Goal: Information Seeking & Learning: Find specific fact

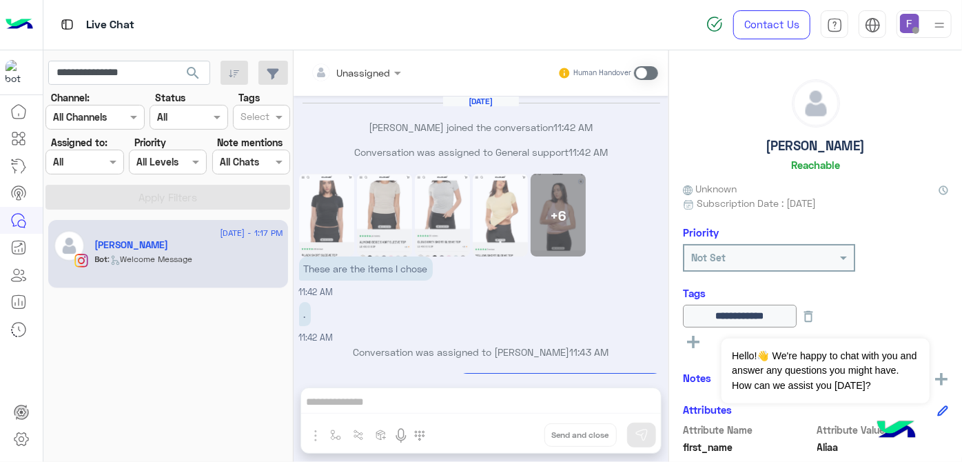
click at [140, 73] on input "**********" at bounding box center [129, 73] width 162 height 25
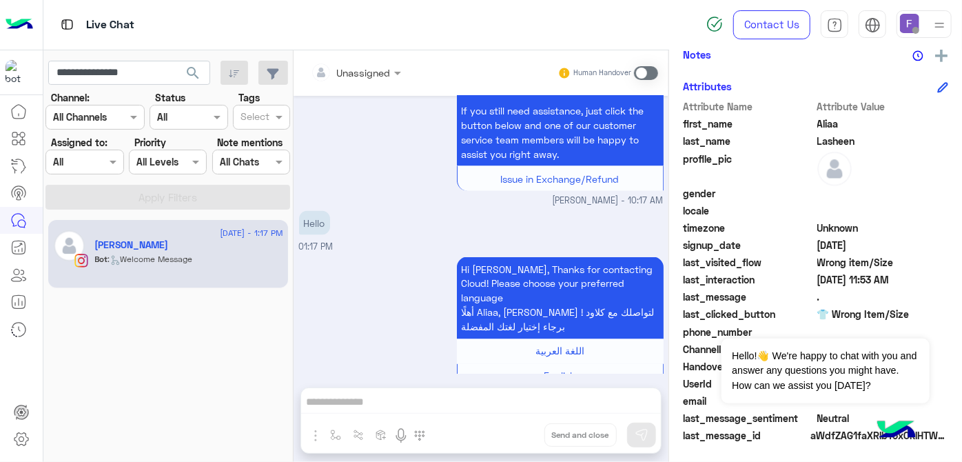
drag, startPoint x: 0, startPoint y: 0, endPoint x: 140, endPoint y: 73, distance: 157.8
click at [140, 73] on input "**********" at bounding box center [129, 73] width 162 height 25
click at [909, 11] on div at bounding box center [909, 20] width 19 height 19
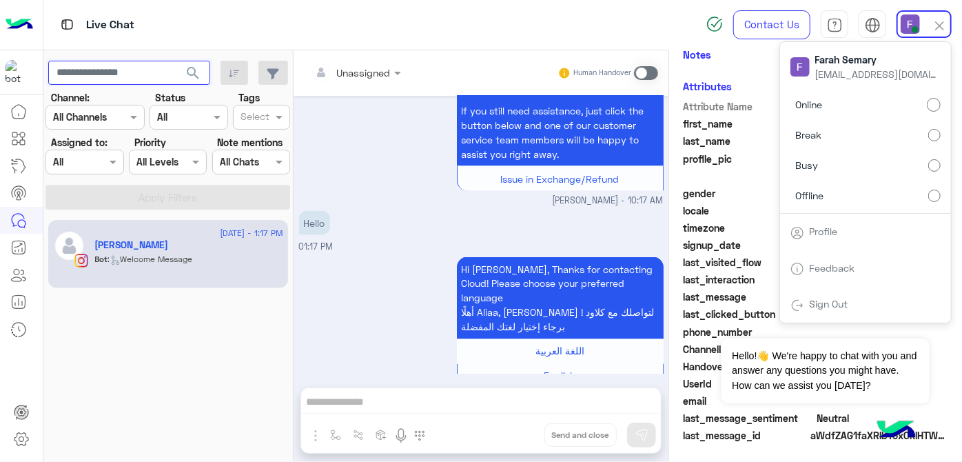
click at [141, 77] on input "text" at bounding box center [129, 73] width 162 height 25
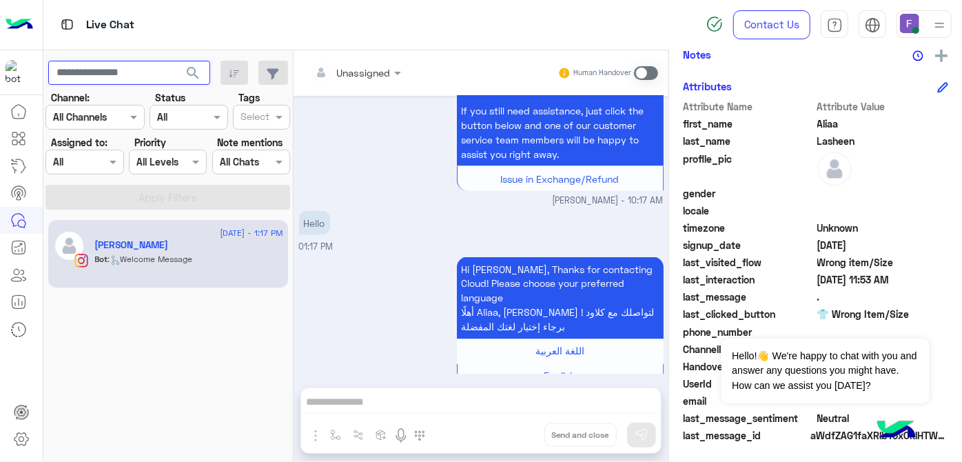
paste input "**********"
type input "**********"
click at [176, 61] on button "search" at bounding box center [193, 76] width 34 height 30
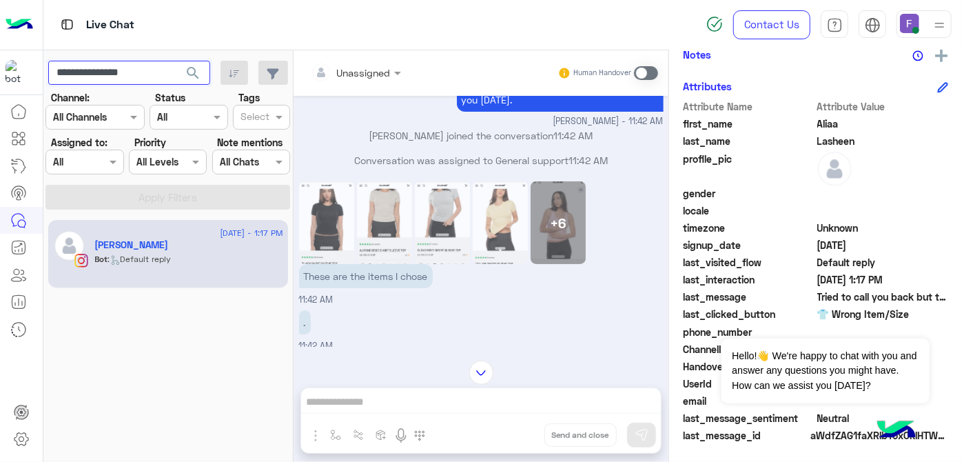
scroll to position [45, 0]
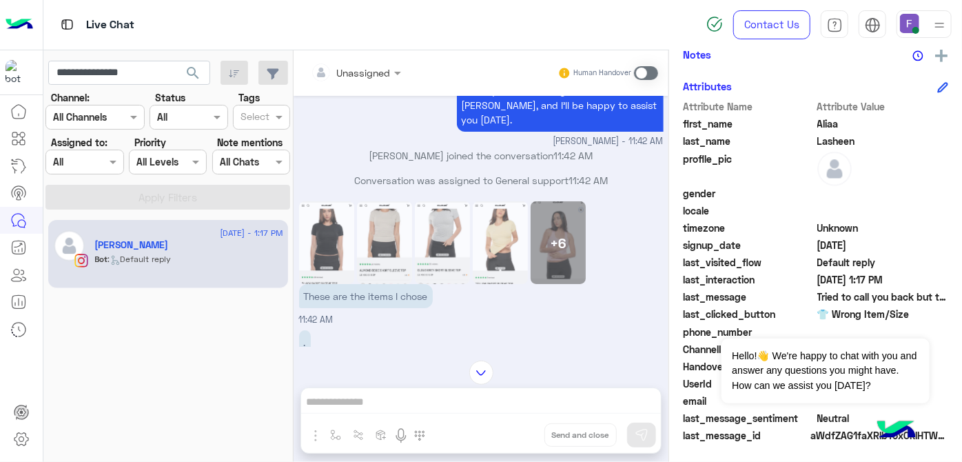
click at [332, 226] on img at bounding box center [326, 242] width 55 height 83
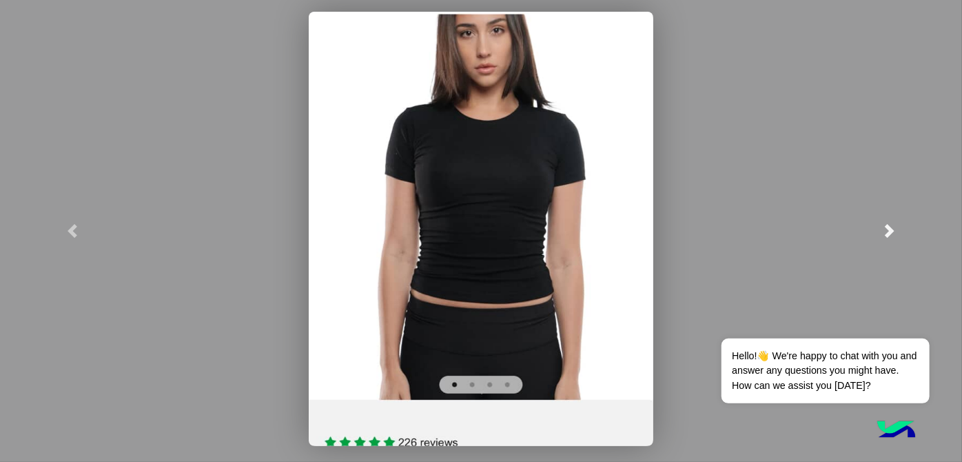
scroll to position [1, 0]
click at [891, 230] on span at bounding box center [889, 231] width 14 height 14
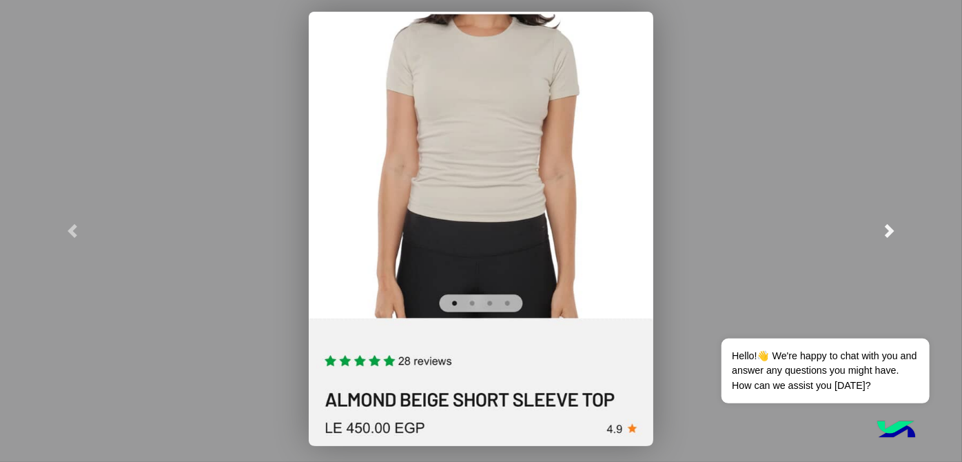
click at [891, 230] on span at bounding box center [889, 231] width 14 height 14
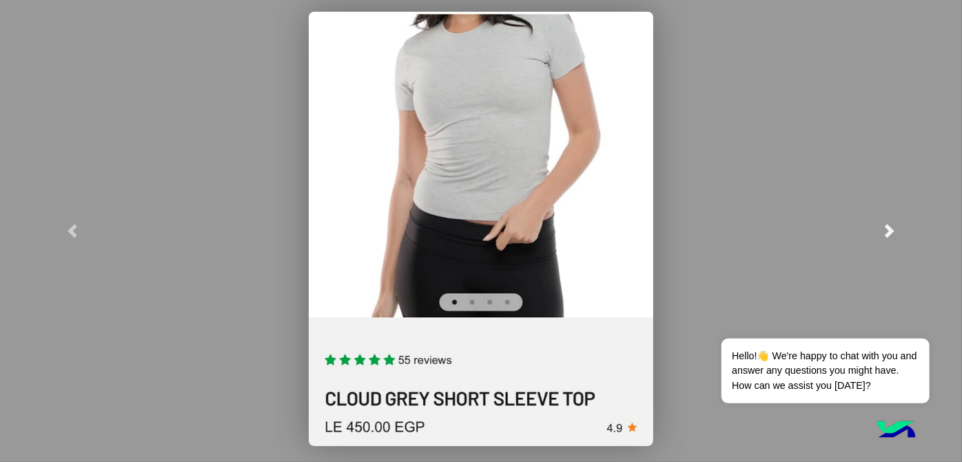
click at [891, 230] on span at bounding box center [889, 231] width 14 height 14
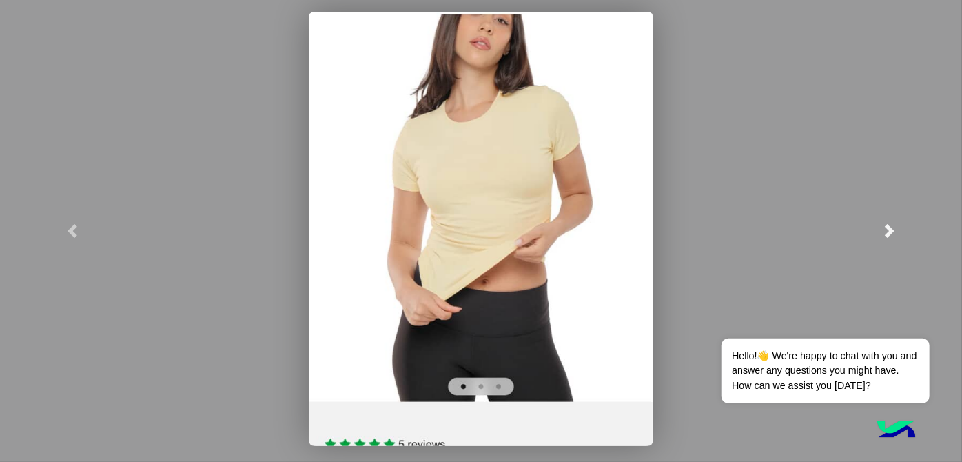
click at [891, 230] on span at bounding box center [889, 231] width 14 height 14
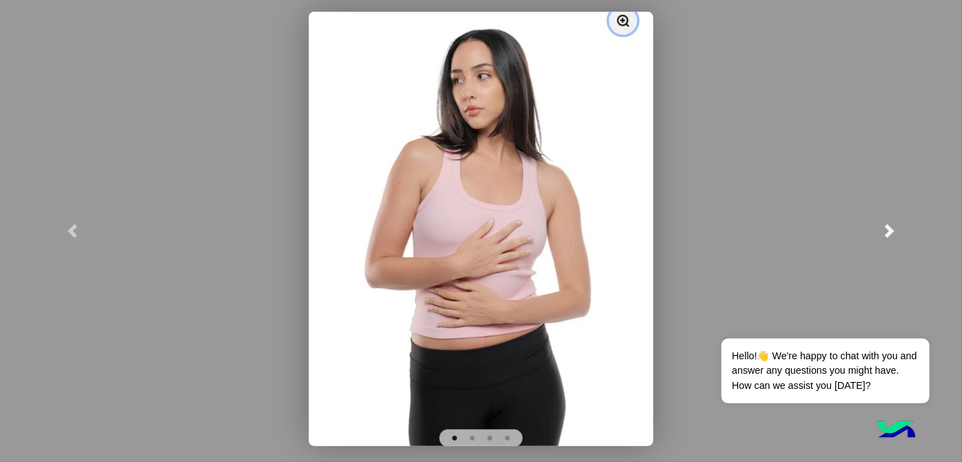
click at [891, 230] on span at bounding box center [889, 231] width 14 height 14
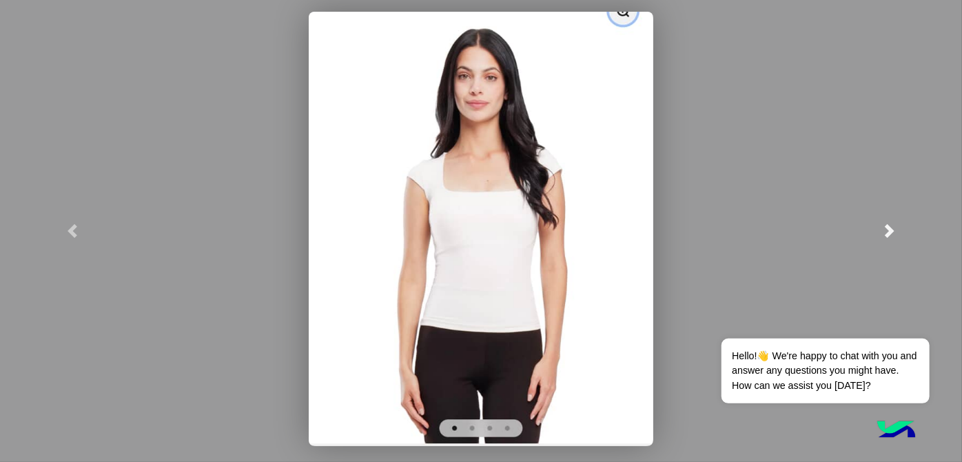
click at [891, 230] on span at bounding box center [889, 231] width 14 height 14
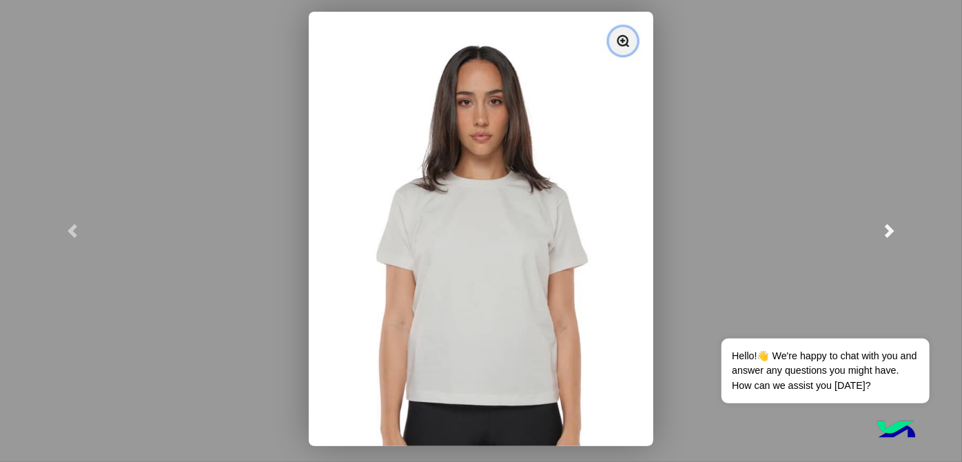
click at [891, 230] on span at bounding box center [889, 231] width 14 height 14
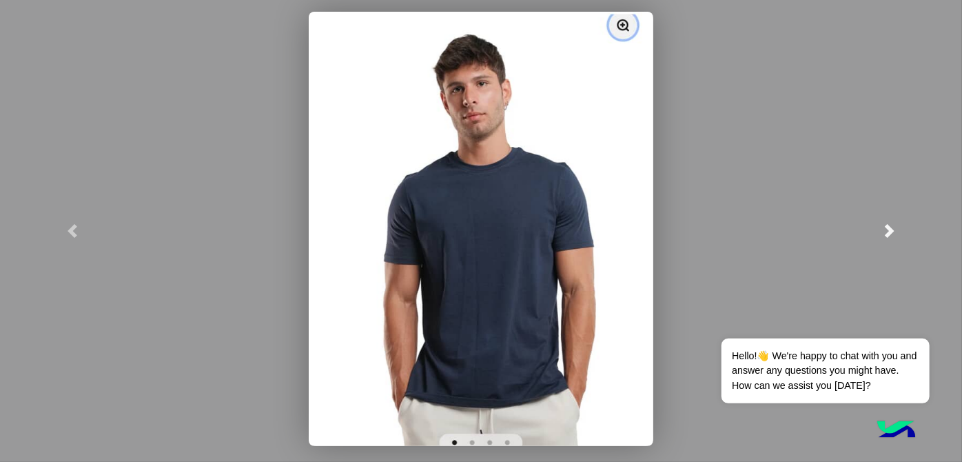
click at [887, 231] on span at bounding box center [889, 231] width 14 height 14
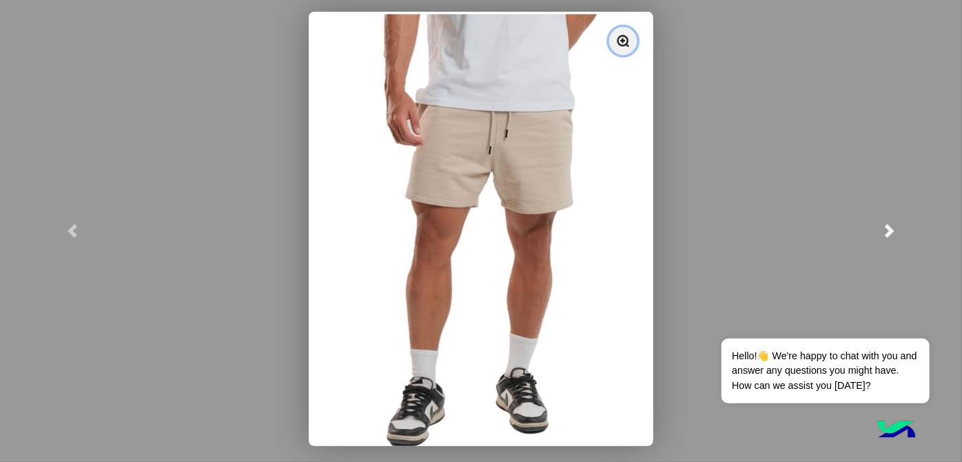
click at [887, 231] on span at bounding box center [889, 231] width 14 height 14
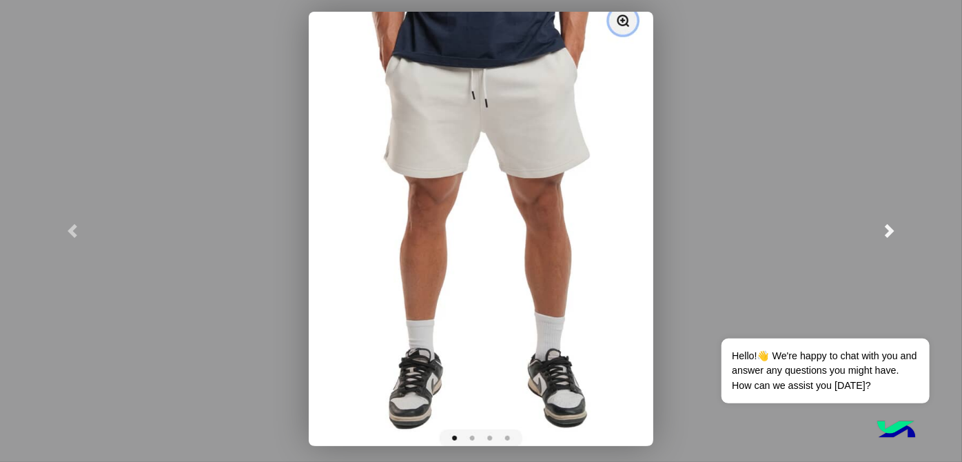
click at [887, 231] on span at bounding box center [889, 231] width 14 height 14
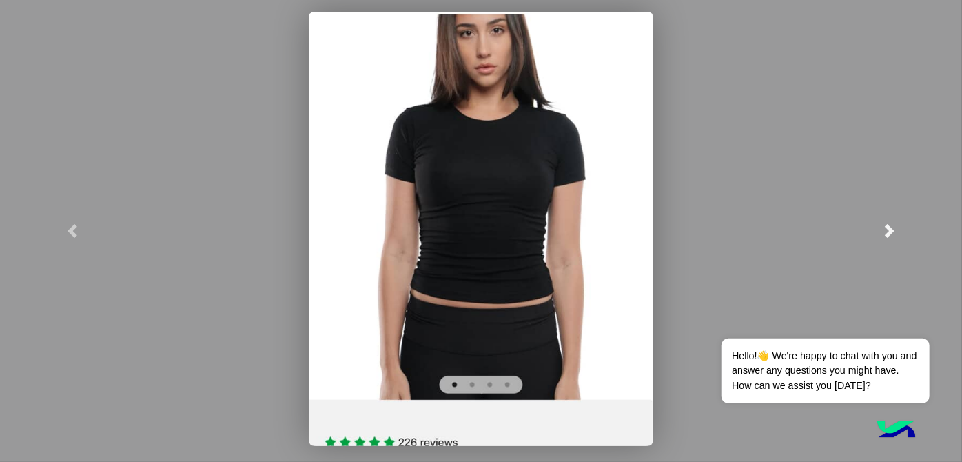
click at [887, 231] on span at bounding box center [889, 231] width 14 height 14
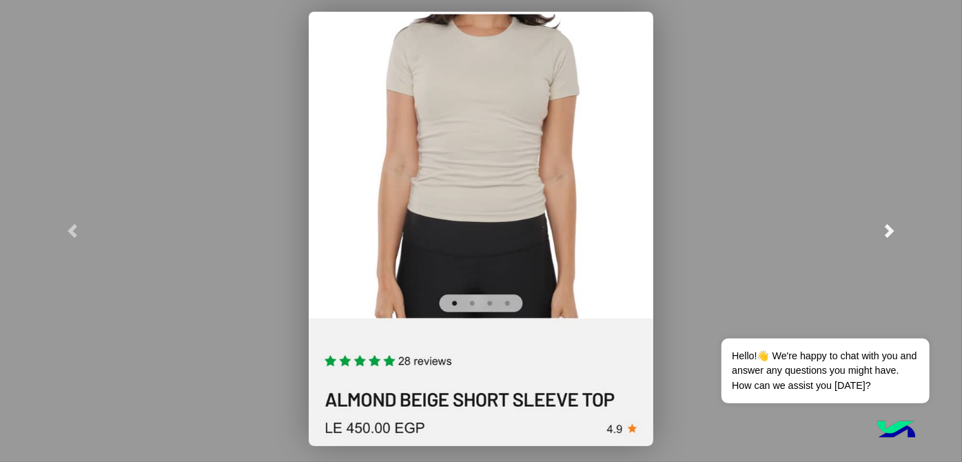
click at [887, 231] on span at bounding box center [889, 231] width 14 height 14
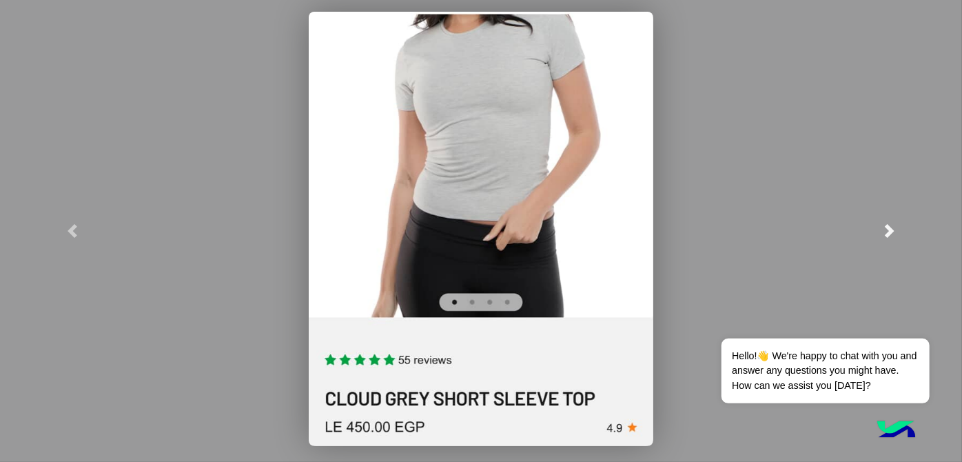
click at [887, 231] on span at bounding box center [889, 231] width 14 height 14
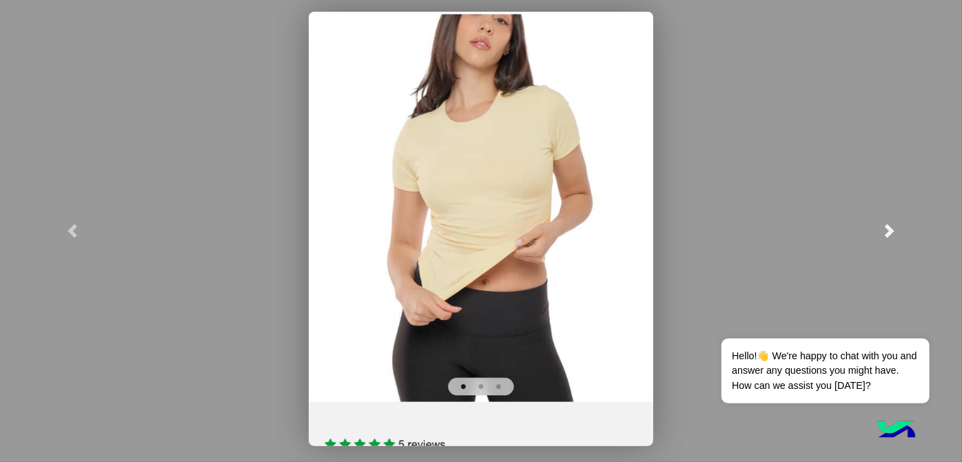
click at [887, 231] on span at bounding box center [889, 231] width 14 height 14
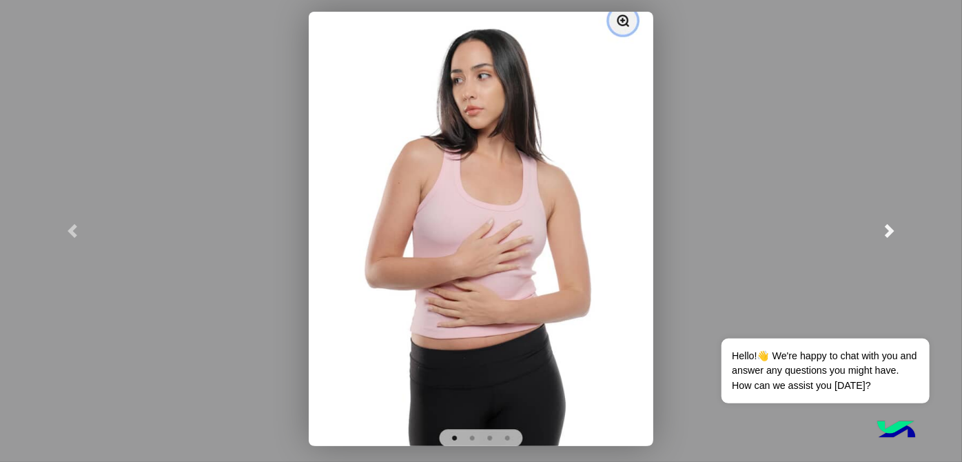
click at [887, 231] on span at bounding box center [889, 231] width 14 height 14
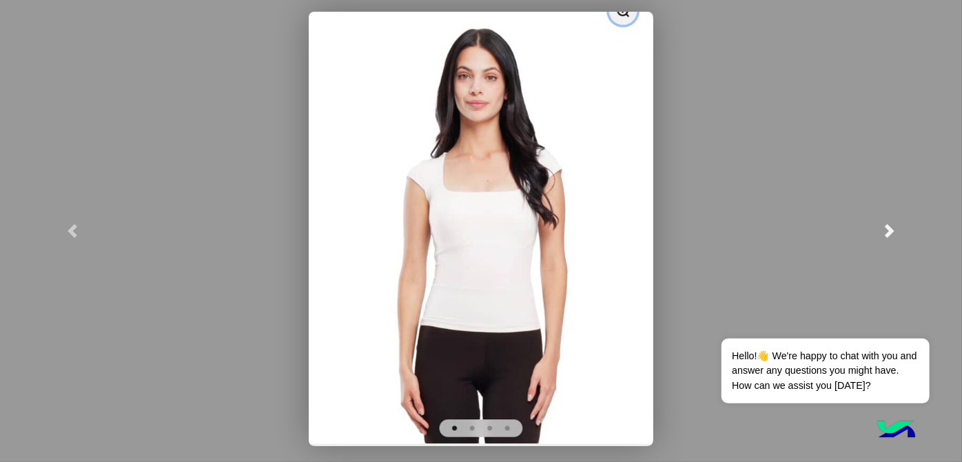
click at [887, 231] on span at bounding box center [889, 231] width 14 height 14
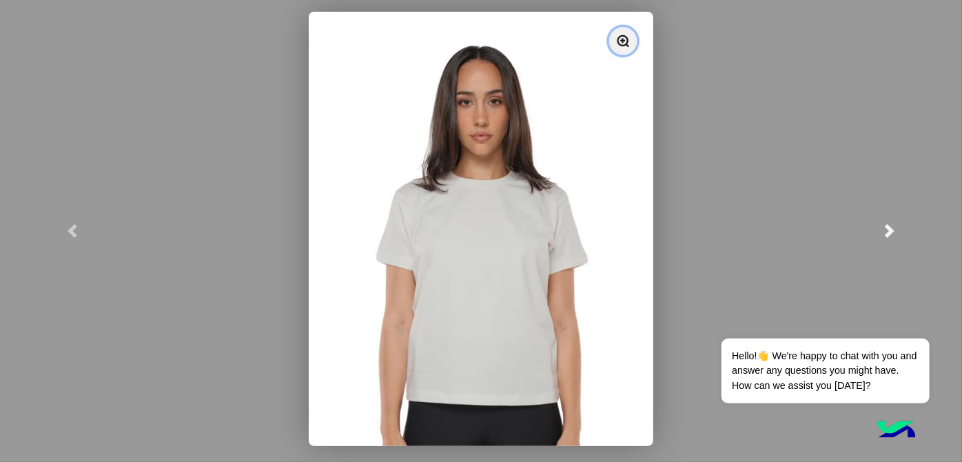
click at [887, 231] on span at bounding box center [889, 231] width 14 height 14
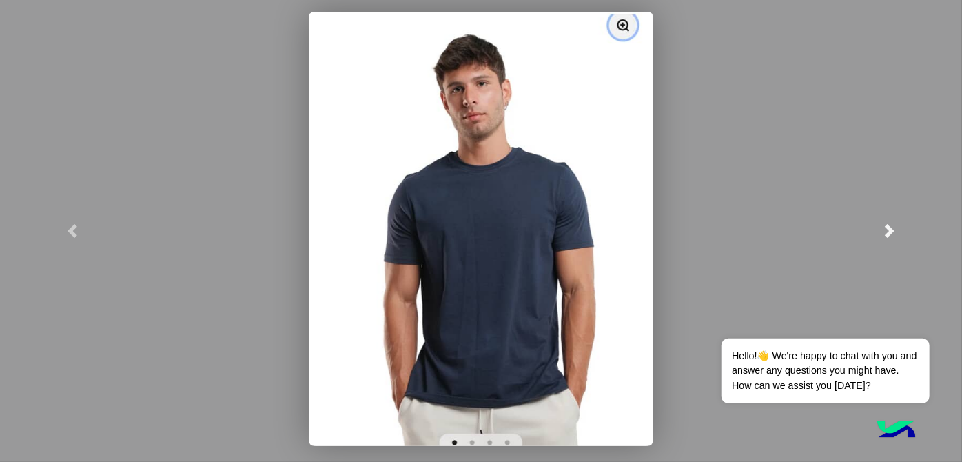
click at [887, 231] on span at bounding box center [889, 231] width 14 height 14
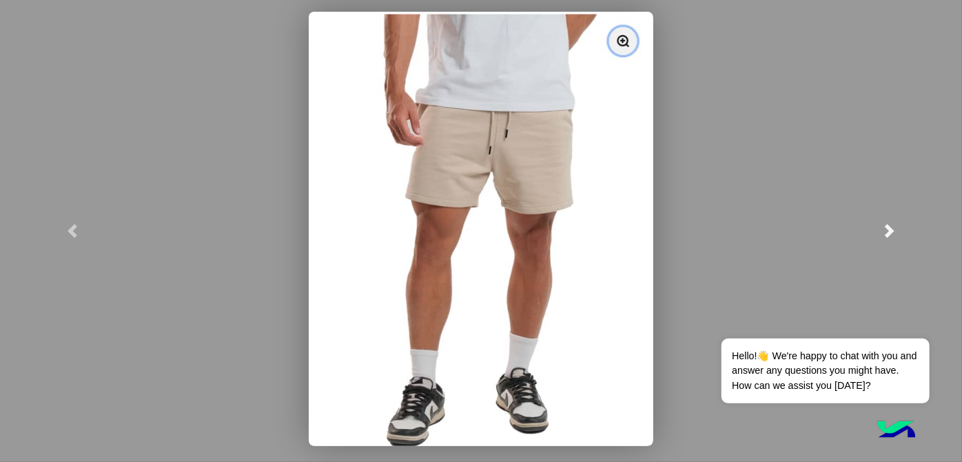
click at [887, 231] on span at bounding box center [889, 231] width 14 height 14
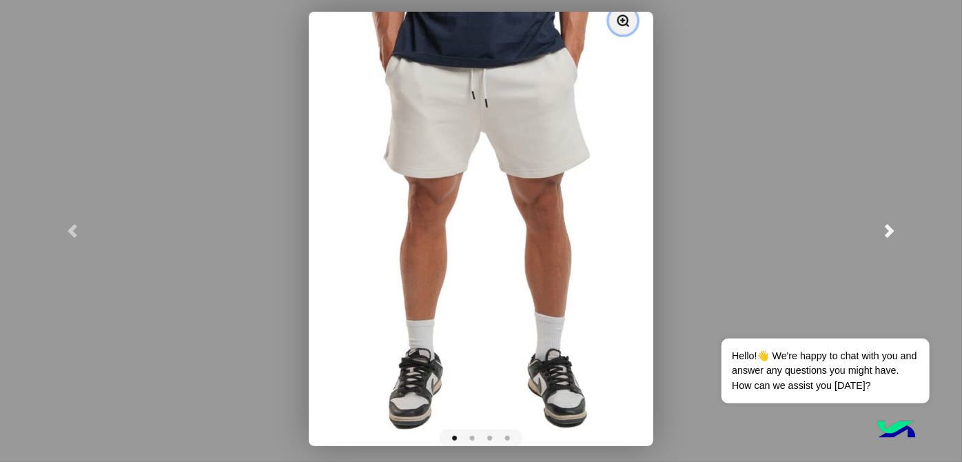
click at [887, 231] on span at bounding box center [889, 231] width 14 height 14
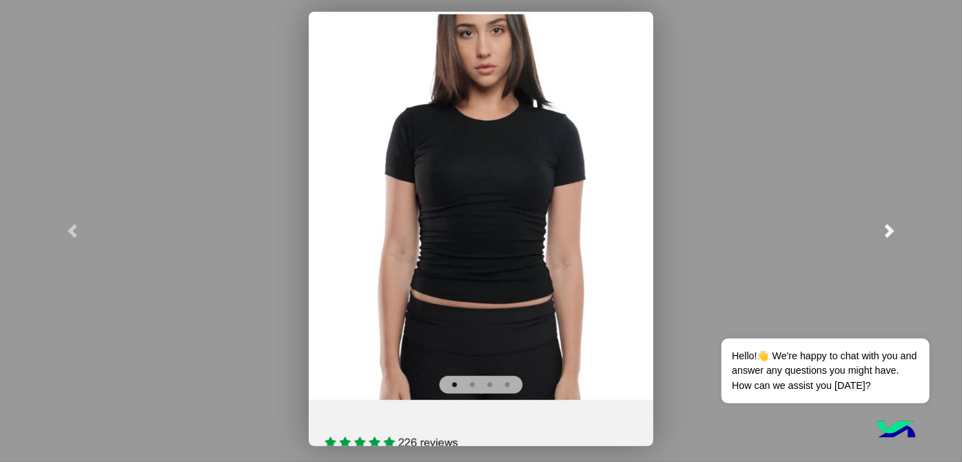
click at [887, 231] on span at bounding box center [889, 231] width 14 height 14
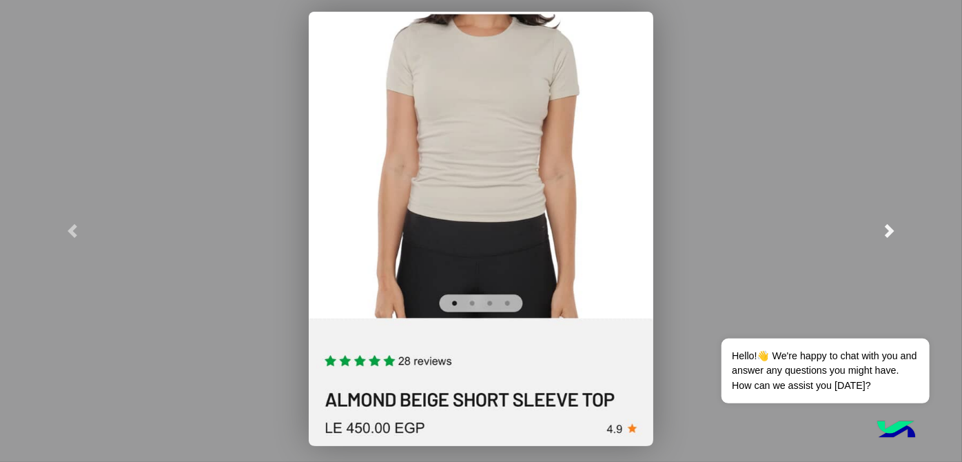
click at [887, 231] on span at bounding box center [889, 231] width 14 height 14
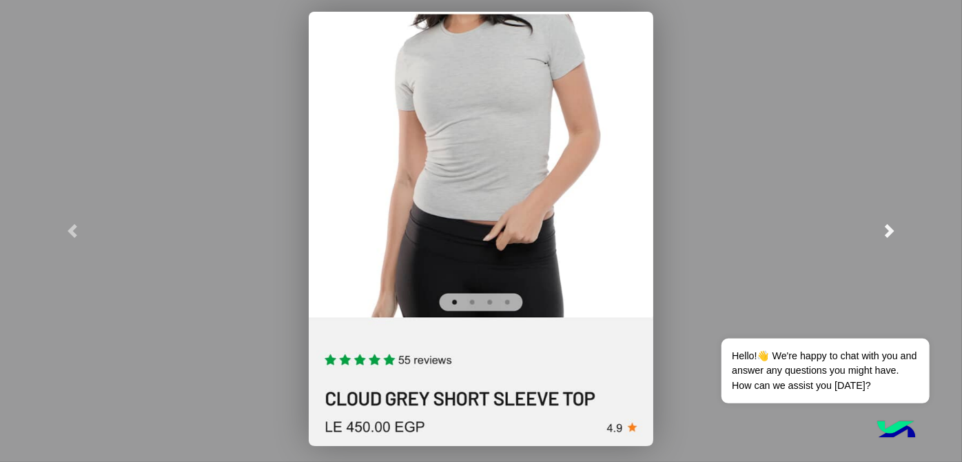
click at [887, 231] on span at bounding box center [889, 231] width 14 height 14
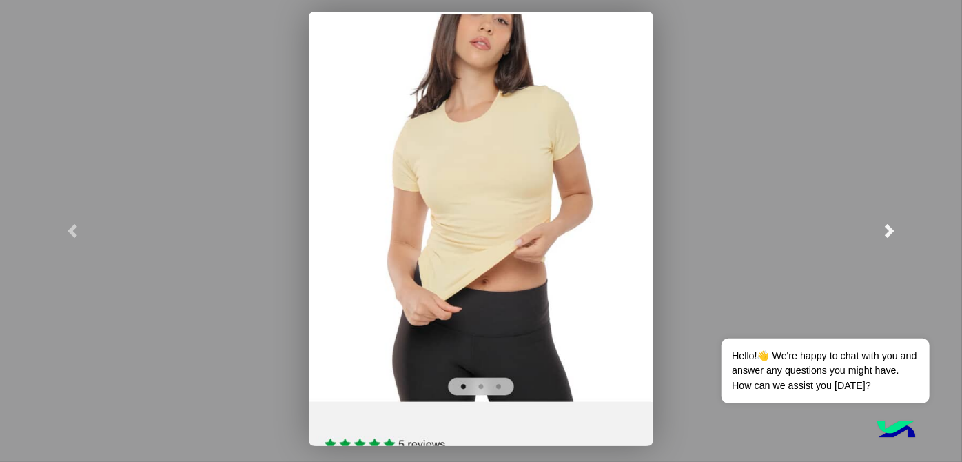
click at [887, 231] on span at bounding box center [889, 231] width 14 height 14
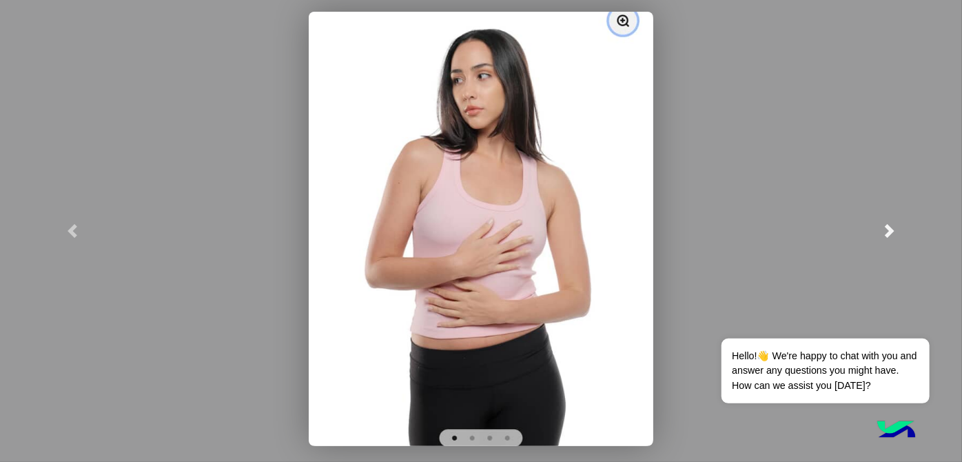
click at [887, 231] on span at bounding box center [889, 231] width 14 height 14
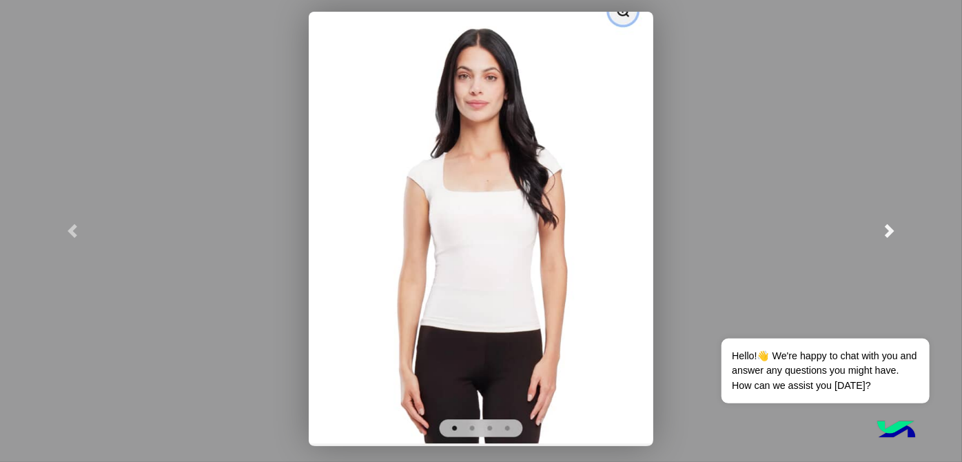
click at [887, 231] on span at bounding box center [889, 231] width 14 height 14
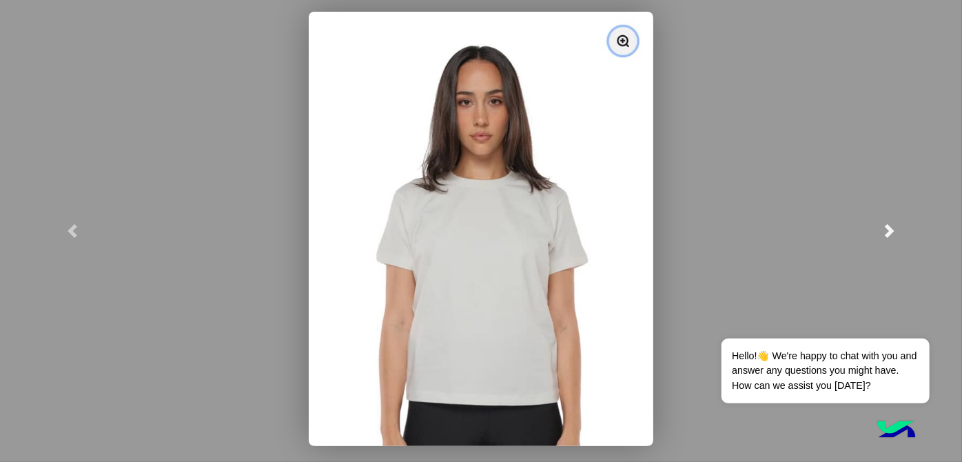
click at [887, 231] on span at bounding box center [889, 231] width 14 height 14
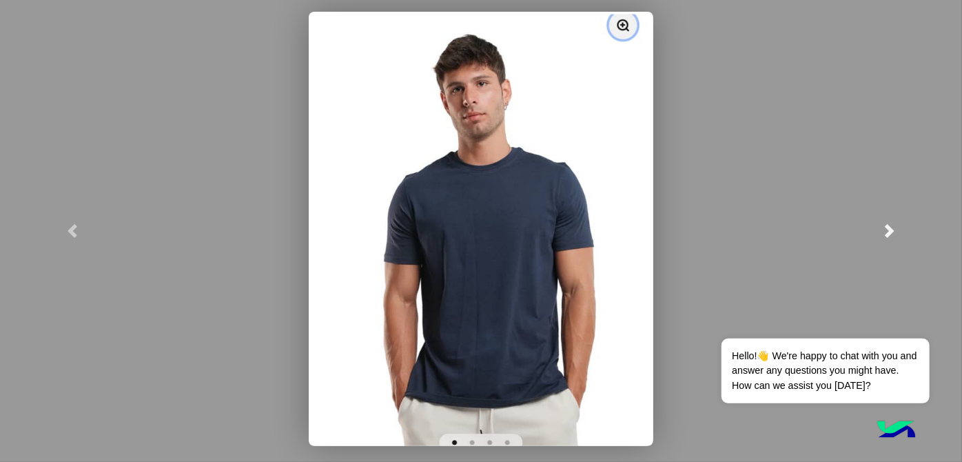
click at [887, 231] on span at bounding box center [889, 231] width 14 height 14
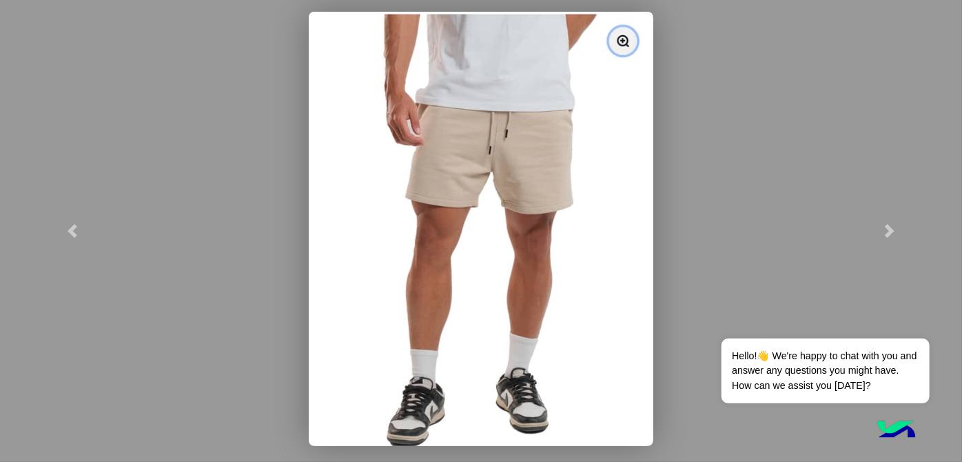
click at [810, 192] on modal-container at bounding box center [481, 231] width 962 height 462
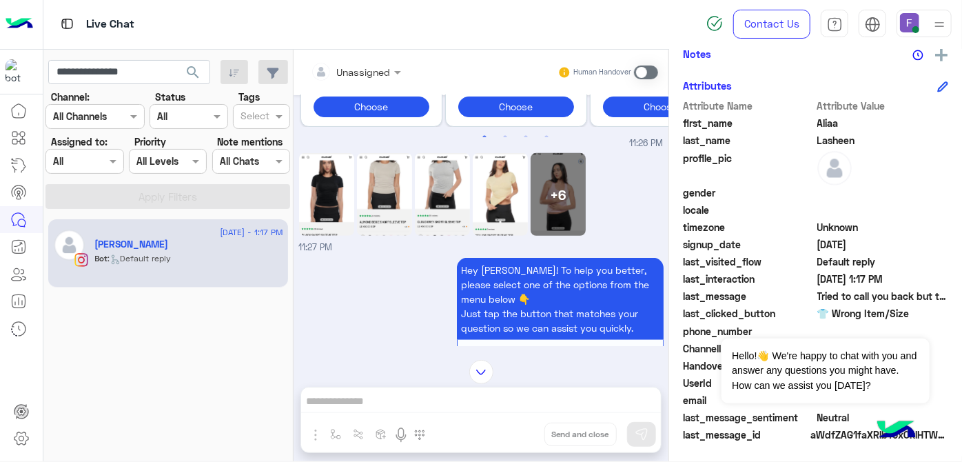
scroll to position [431, 0]
